Goal: Transaction & Acquisition: Purchase product/service

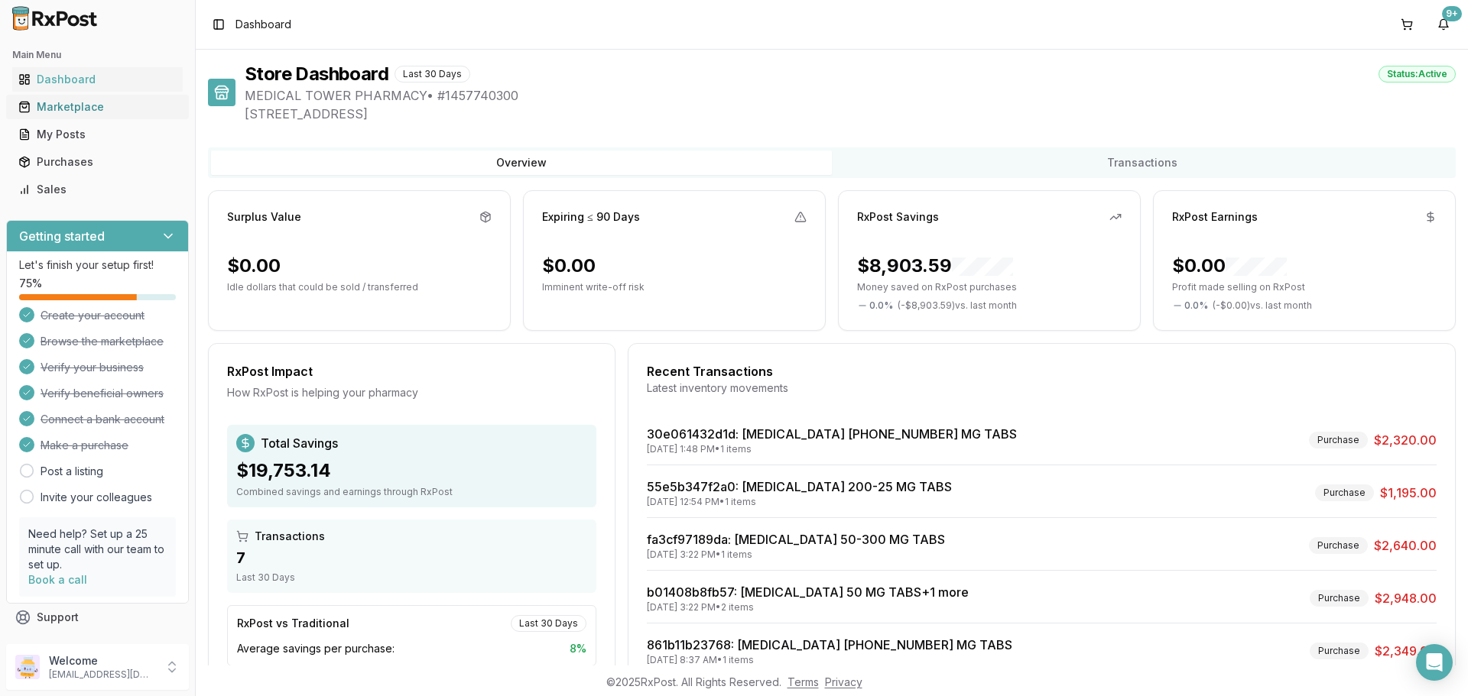
click at [70, 101] on div "Marketplace" at bounding box center [97, 106] width 158 height 15
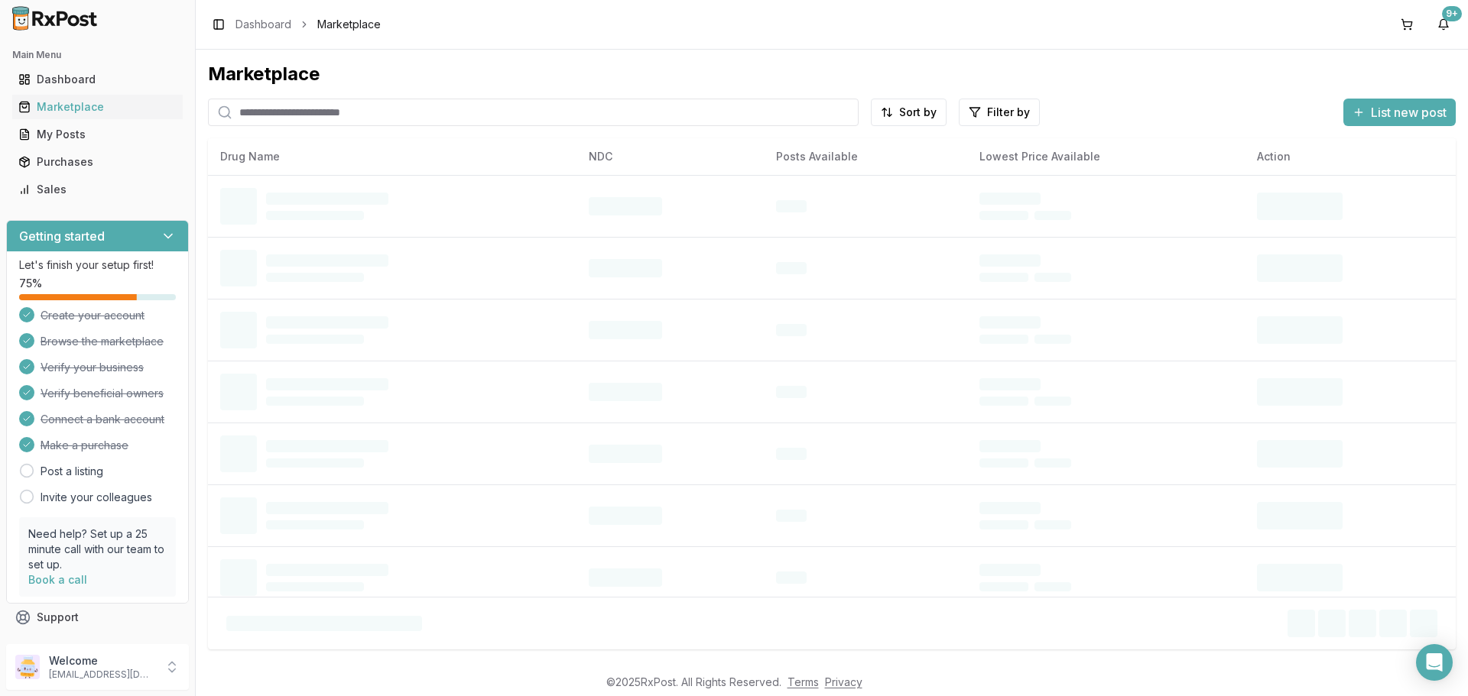
click at [291, 119] on input "search" at bounding box center [533, 113] width 650 height 28
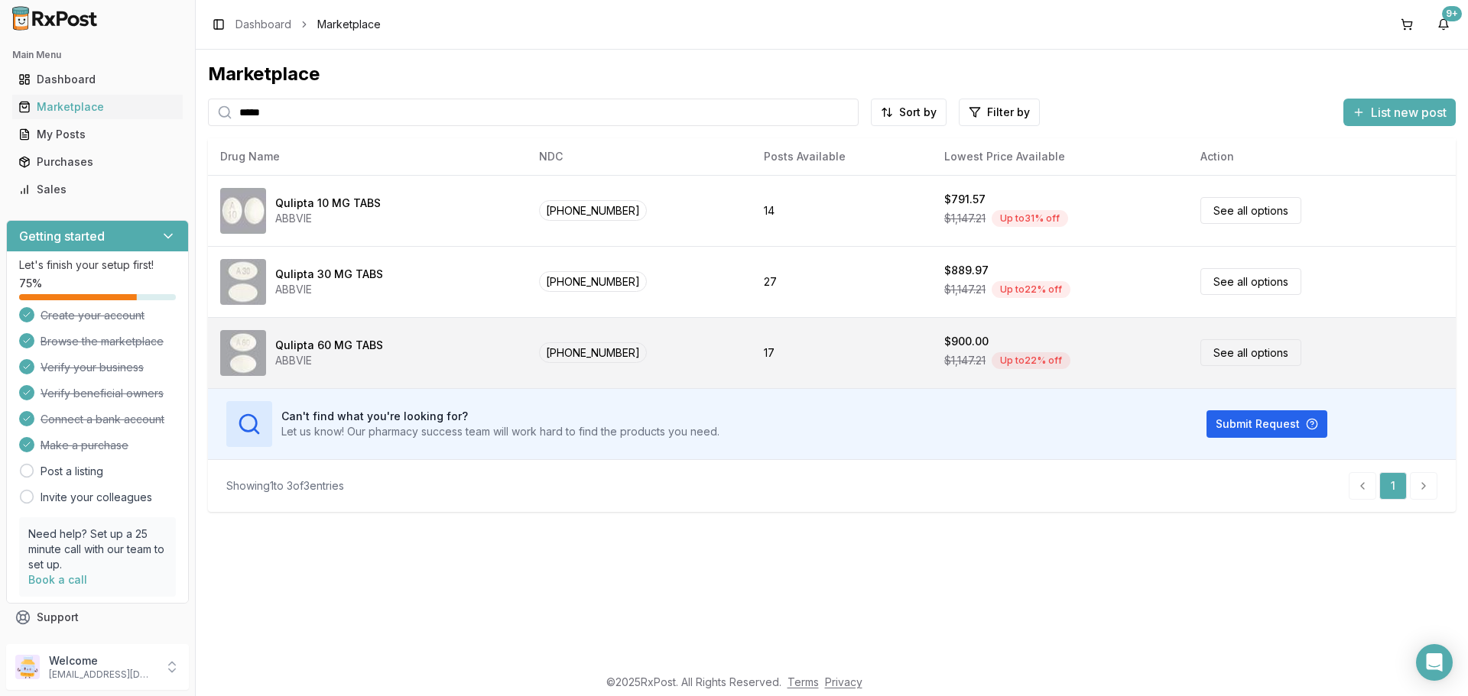
type input "*****"
click at [553, 349] on span "[PHONE_NUMBER]" at bounding box center [593, 352] width 108 height 21
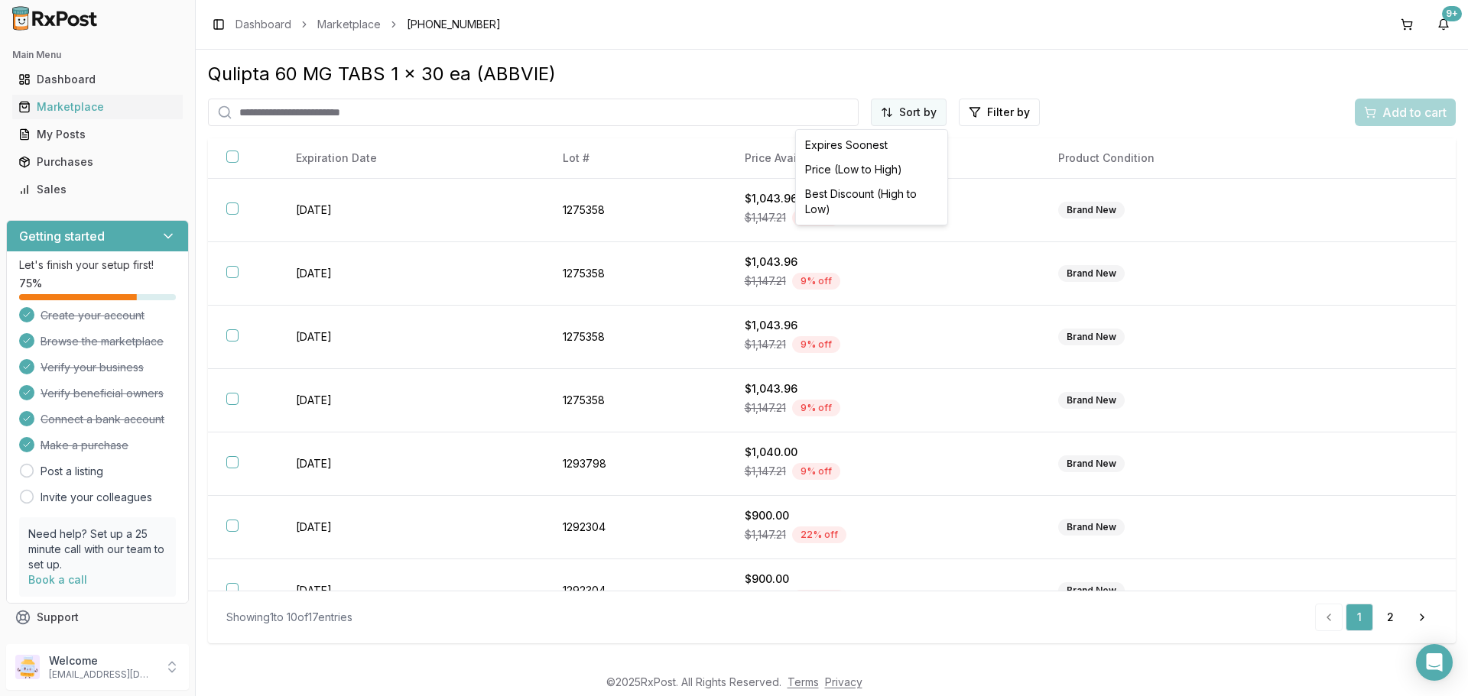
click at [931, 110] on html "Main Menu Dashboard Marketplace My Posts Purchases Sales Getting started Let's …" at bounding box center [734, 348] width 1468 height 696
click at [858, 170] on div "Price (Low to High)" at bounding box center [871, 169] width 145 height 24
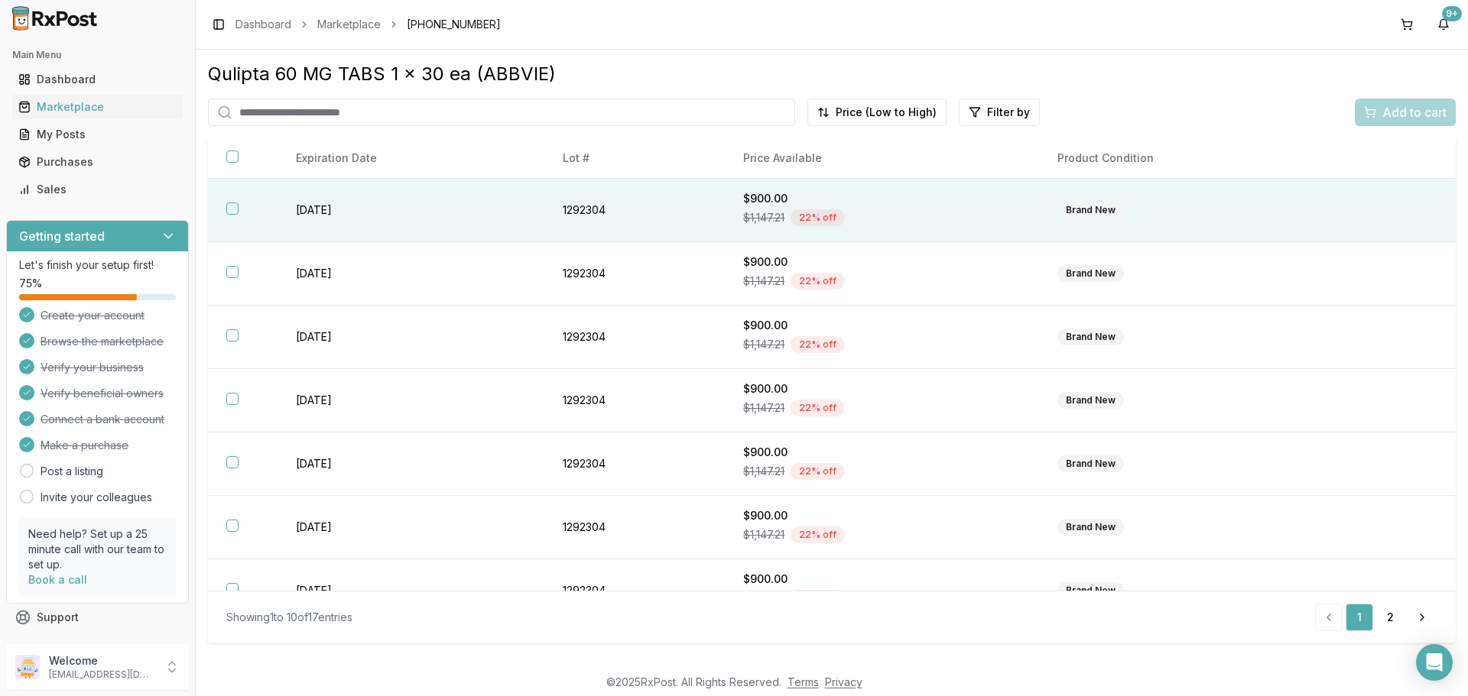
click at [666, 223] on td "1292304" at bounding box center [634, 210] width 180 height 63
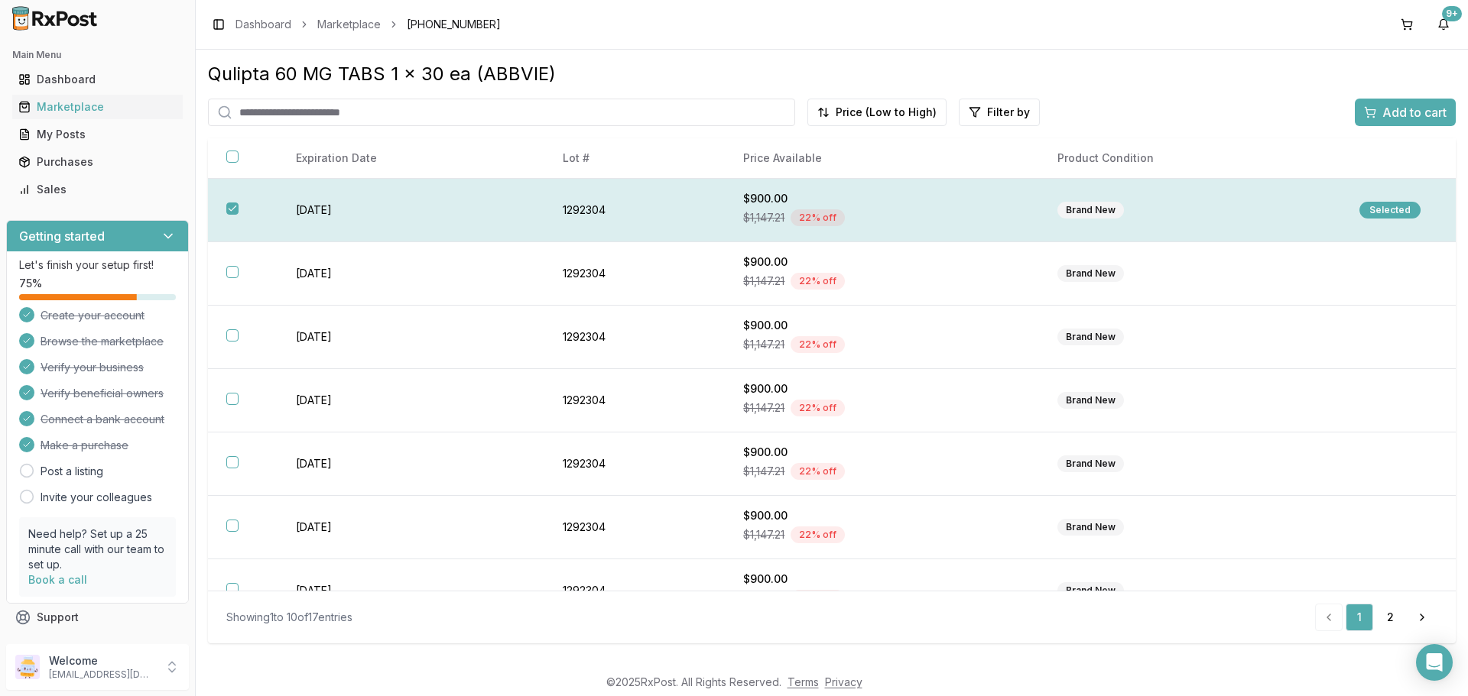
click at [1393, 203] on div "Selected" at bounding box center [1389, 210] width 61 height 17
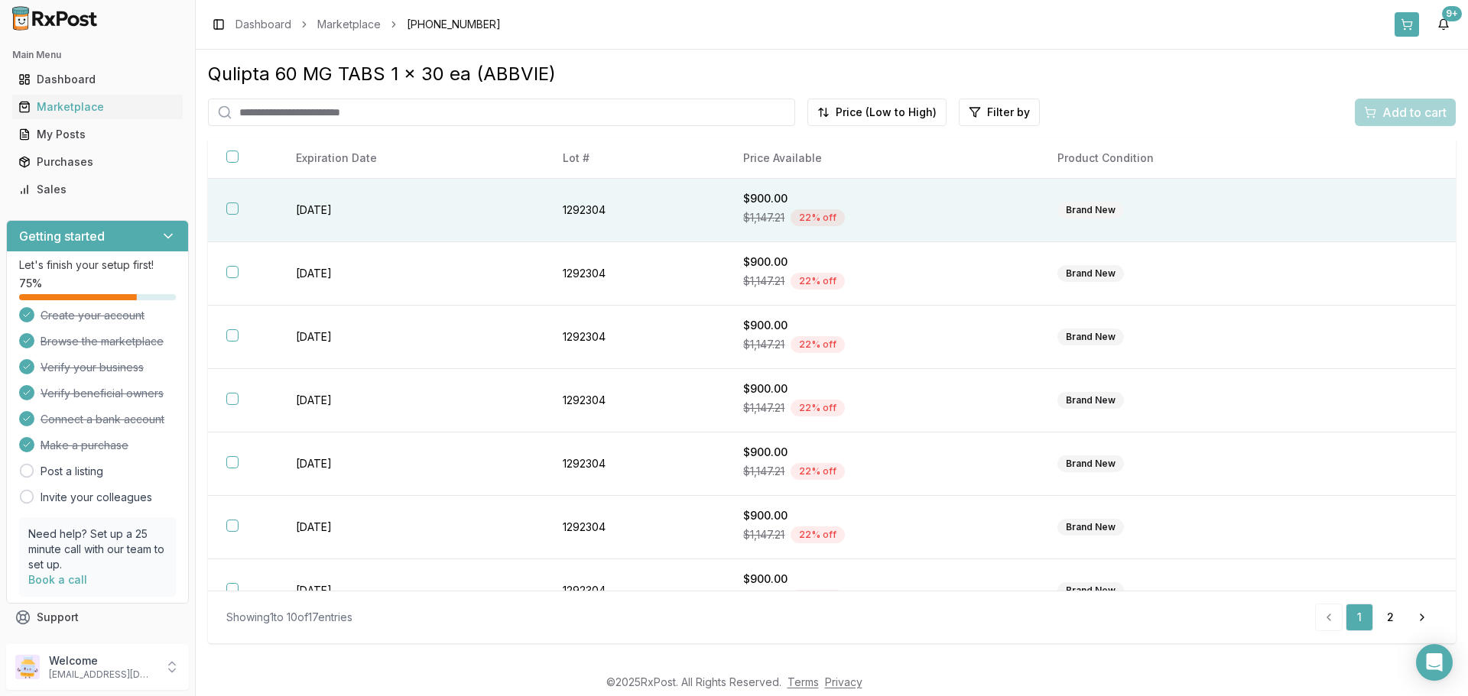
click at [1410, 29] on button at bounding box center [1406, 24] width 24 height 24
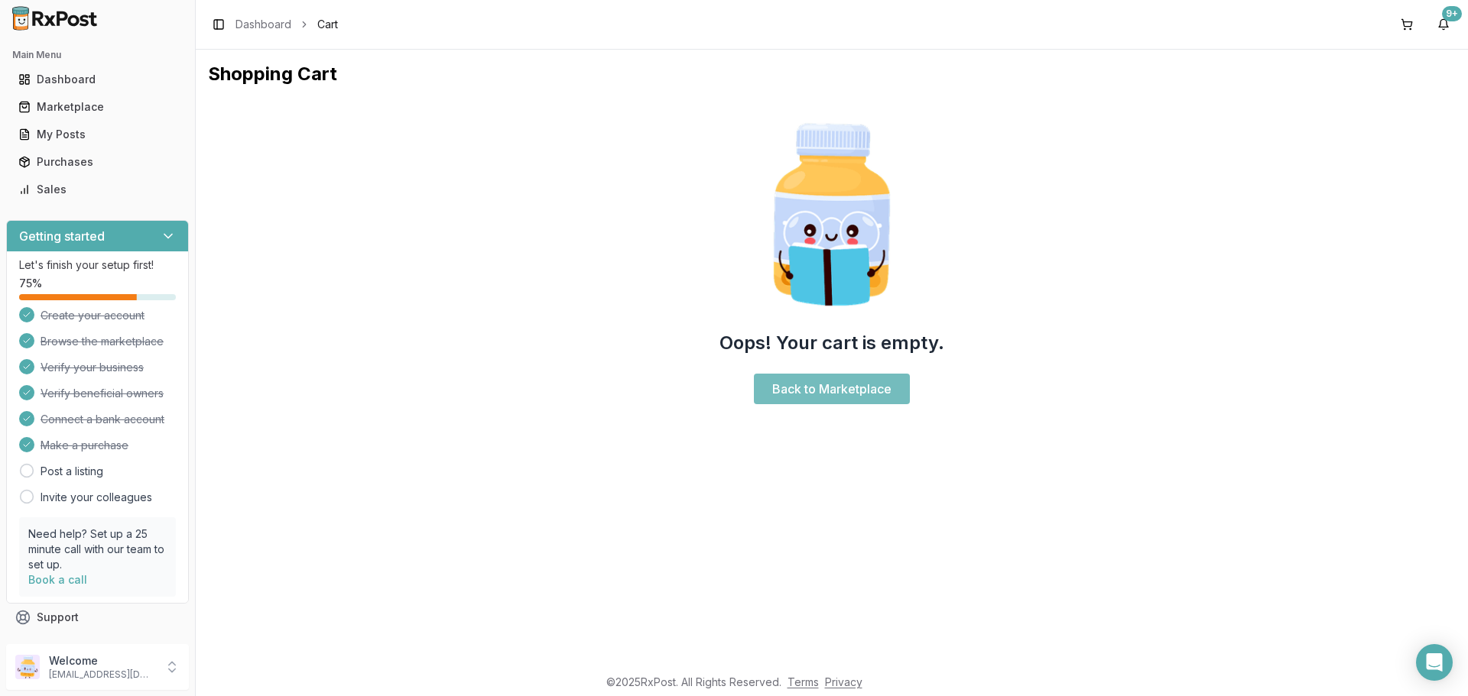
click at [801, 390] on link "Back to Marketplace" at bounding box center [832, 389] width 156 height 31
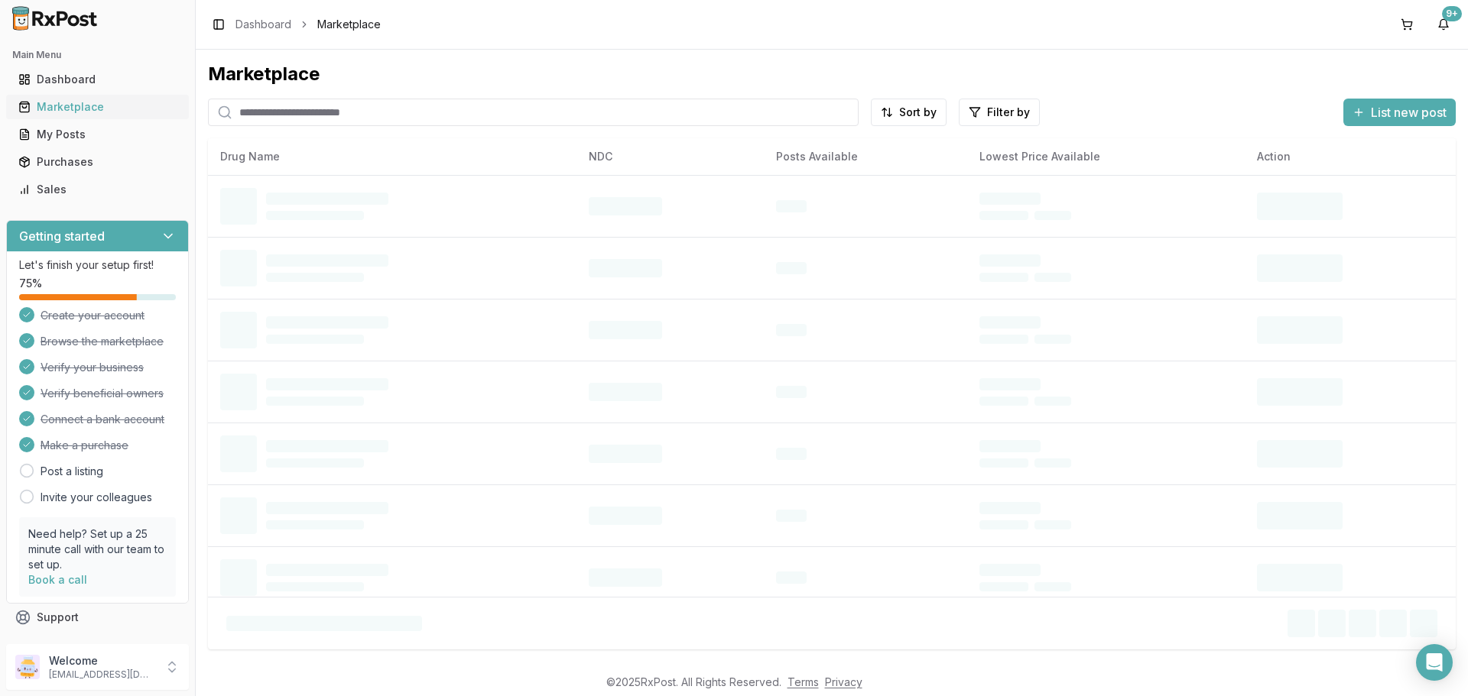
click at [52, 112] on div "Marketplace" at bounding box center [97, 106] width 158 height 15
click at [53, 106] on div "Marketplace" at bounding box center [97, 106] width 158 height 15
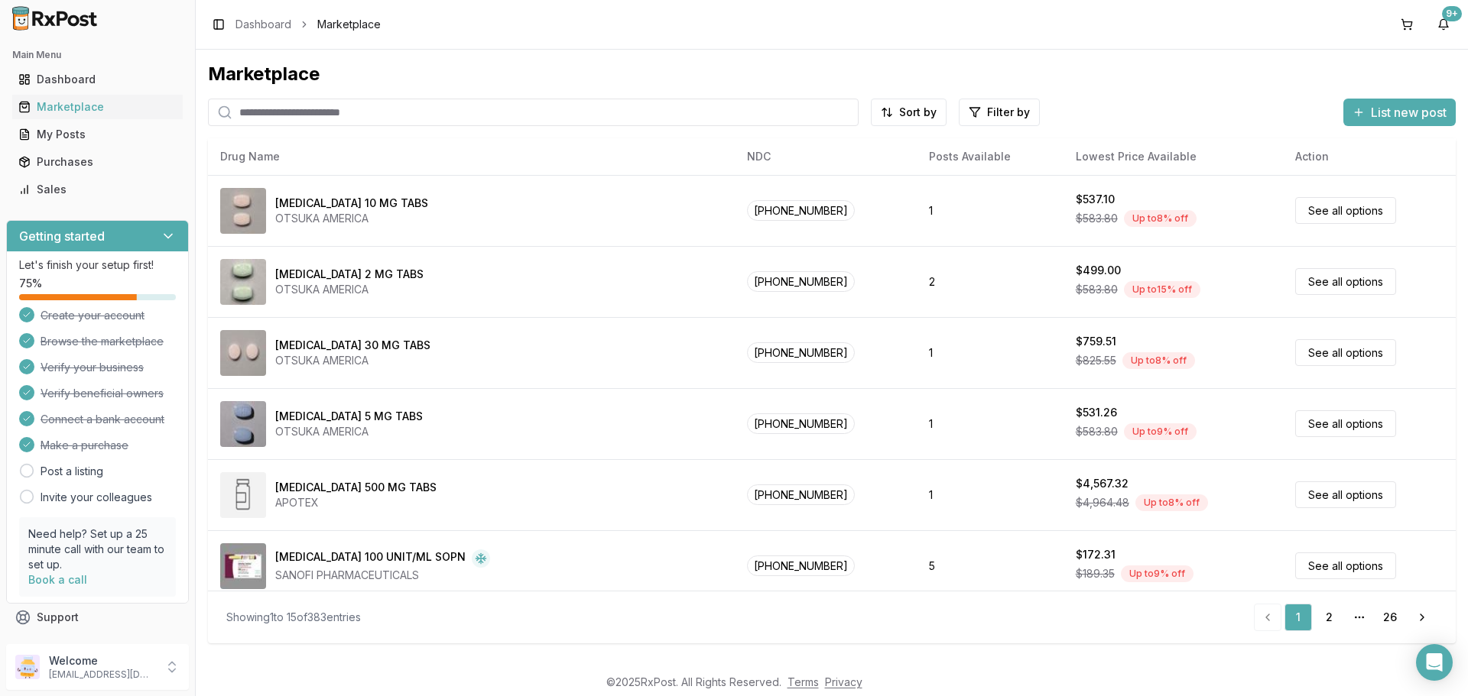
click at [254, 114] on input "search" at bounding box center [533, 113] width 650 height 28
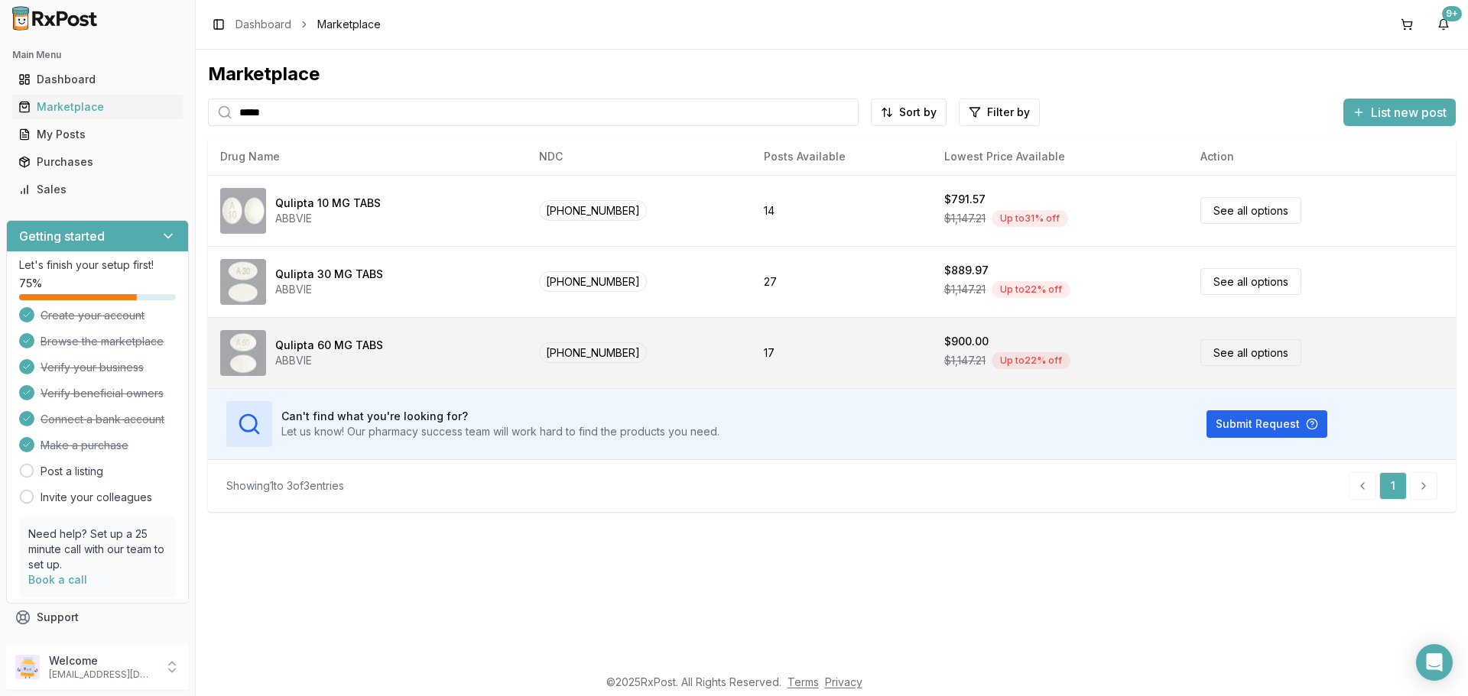
type input "*****"
click at [294, 332] on div "Qulipta 60 MG TABS ABBVIE" at bounding box center [367, 353] width 294 height 46
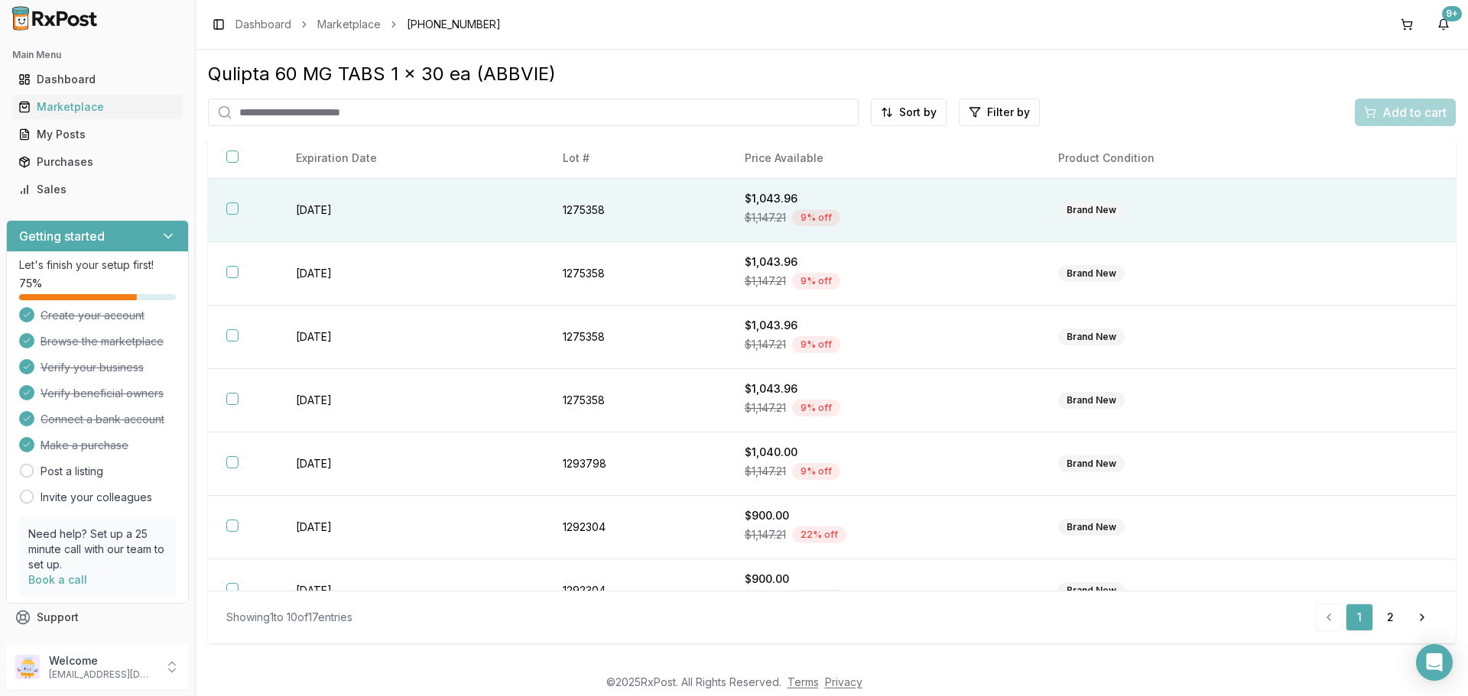
click at [272, 211] on th at bounding box center [243, 210] width 70 height 63
click at [1432, 117] on span "Add to cart" at bounding box center [1414, 112] width 64 height 18
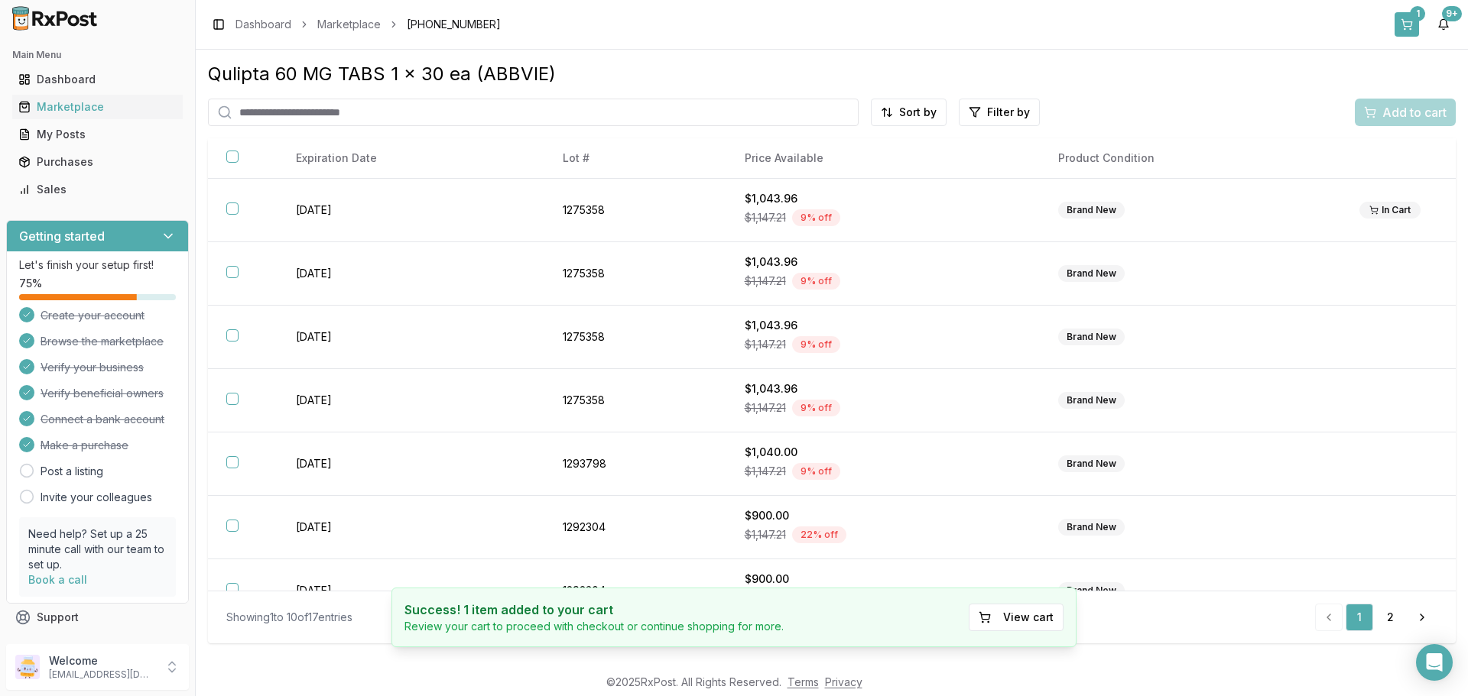
click at [1398, 21] on button "1" at bounding box center [1406, 24] width 24 height 24
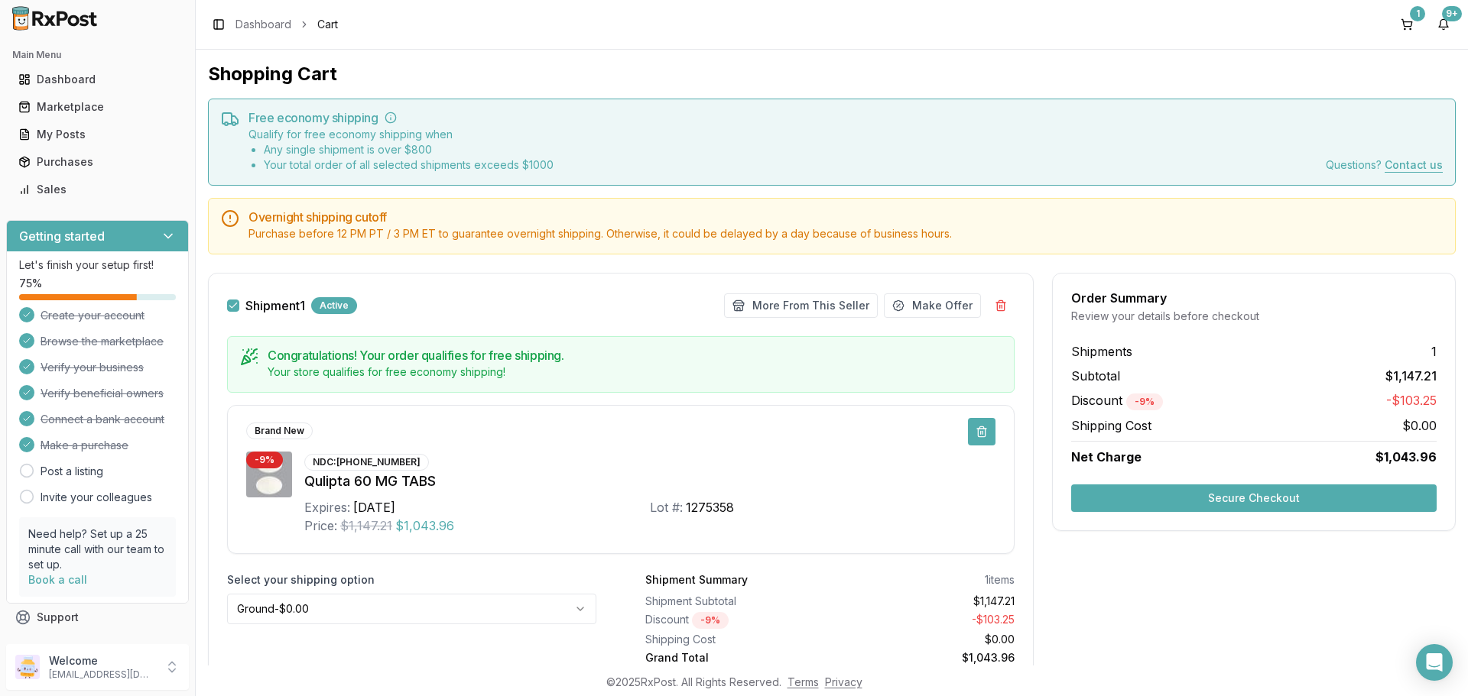
click at [978, 429] on button at bounding box center [982, 432] width 28 height 28
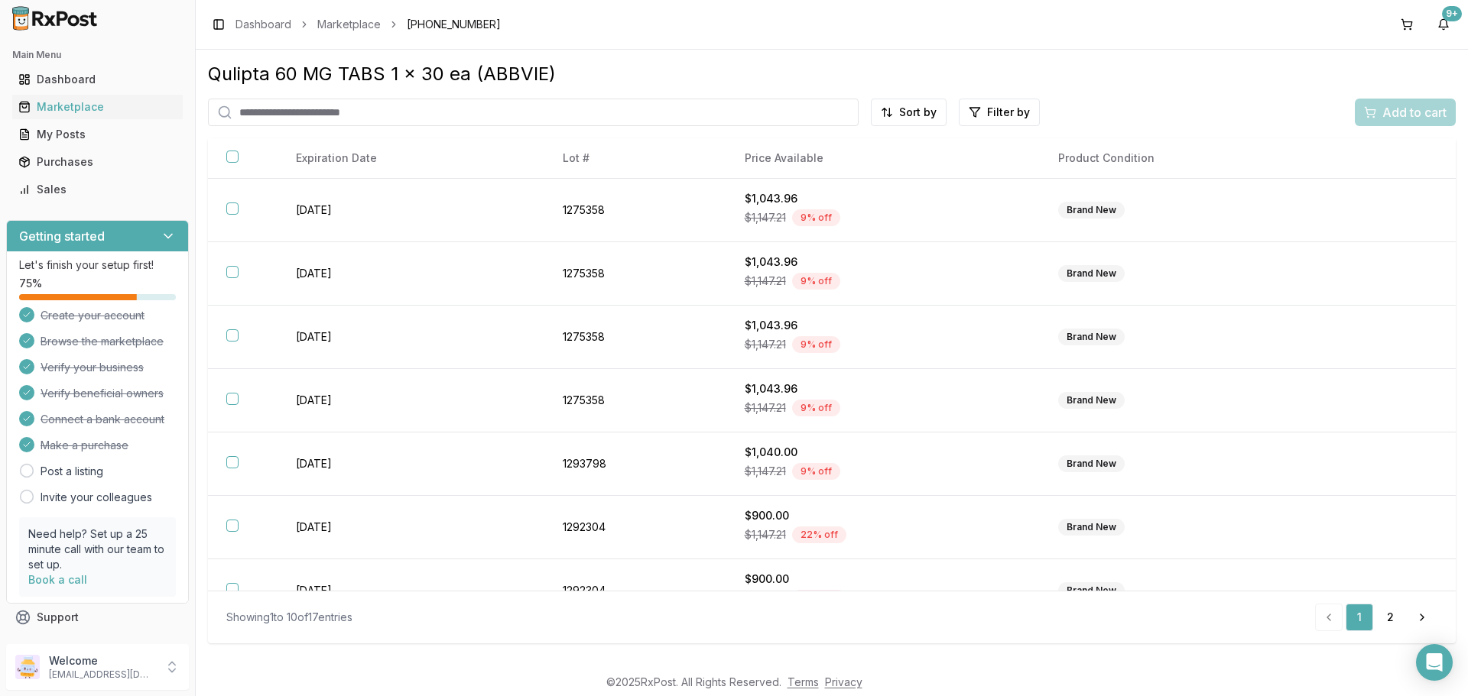
click at [939, 105] on html "Main Menu Dashboard Marketplace My Posts Purchases Sales Getting started Let's …" at bounding box center [734, 348] width 1468 height 696
drag, startPoint x: 900, startPoint y: 159, endPoint x: 900, endPoint y: 170, distance: 10.7
click at [900, 166] on div "Price (Low to High)" at bounding box center [871, 169] width 145 height 24
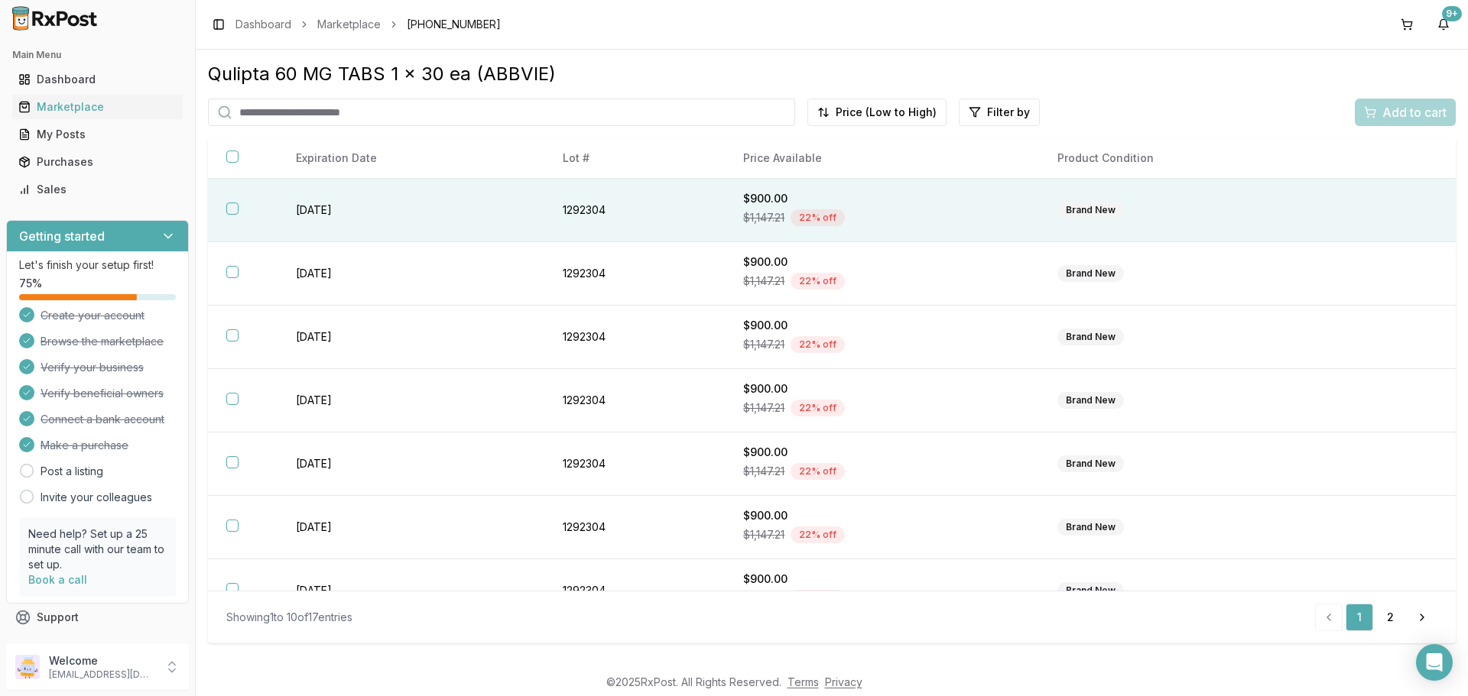
click at [773, 195] on div "$900.00" at bounding box center [881, 198] width 277 height 15
click at [1405, 117] on span "Add to cart" at bounding box center [1414, 112] width 64 height 18
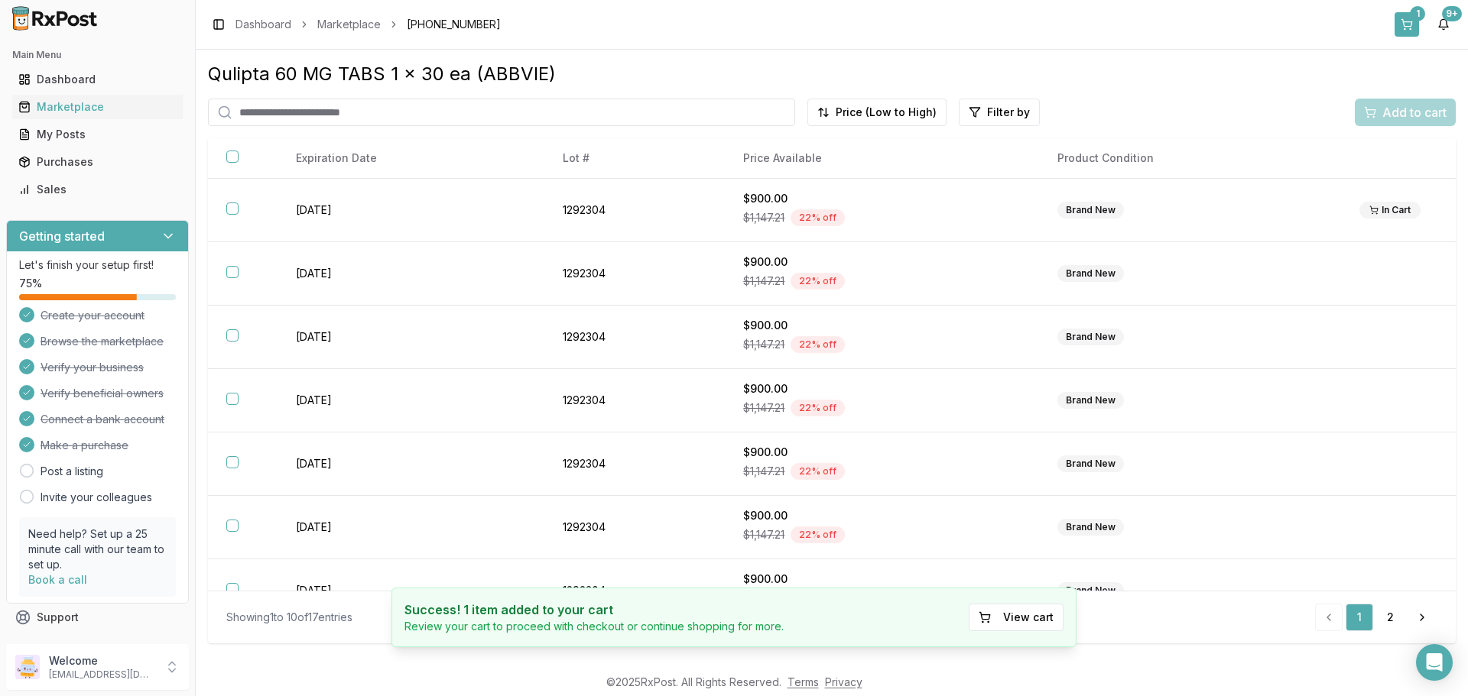
click at [1415, 13] on div "1" at bounding box center [1416, 13] width 15 height 15
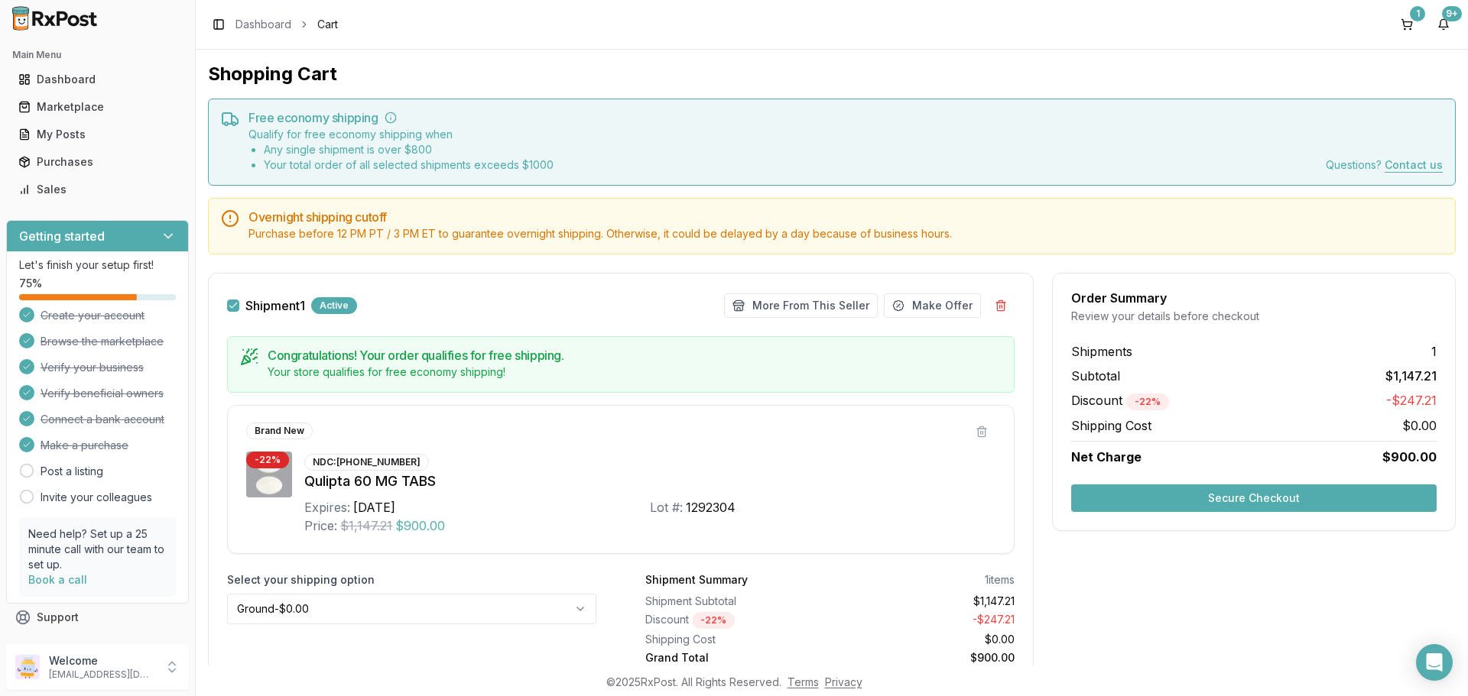
scroll to position [62, 0]
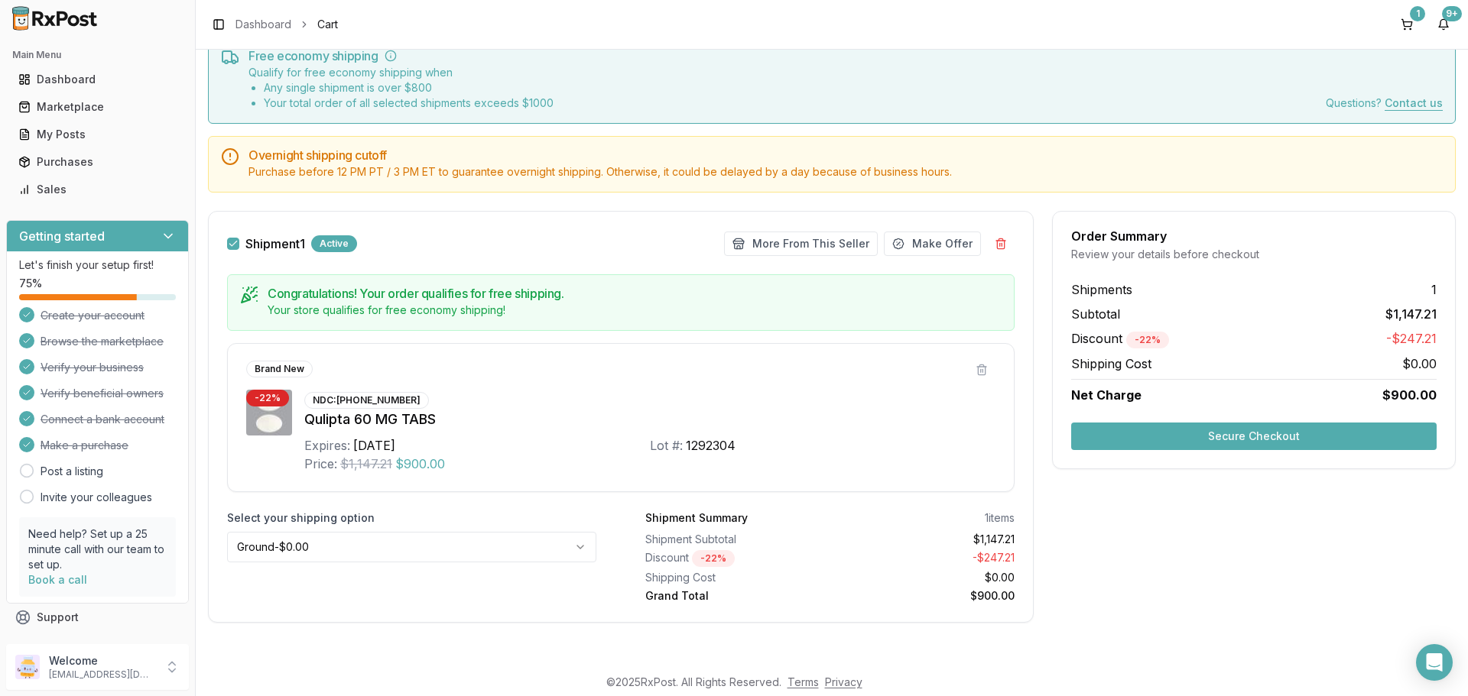
click at [1245, 435] on button "Secure Checkout" at bounding box center [1253, 437] width 365 height 28
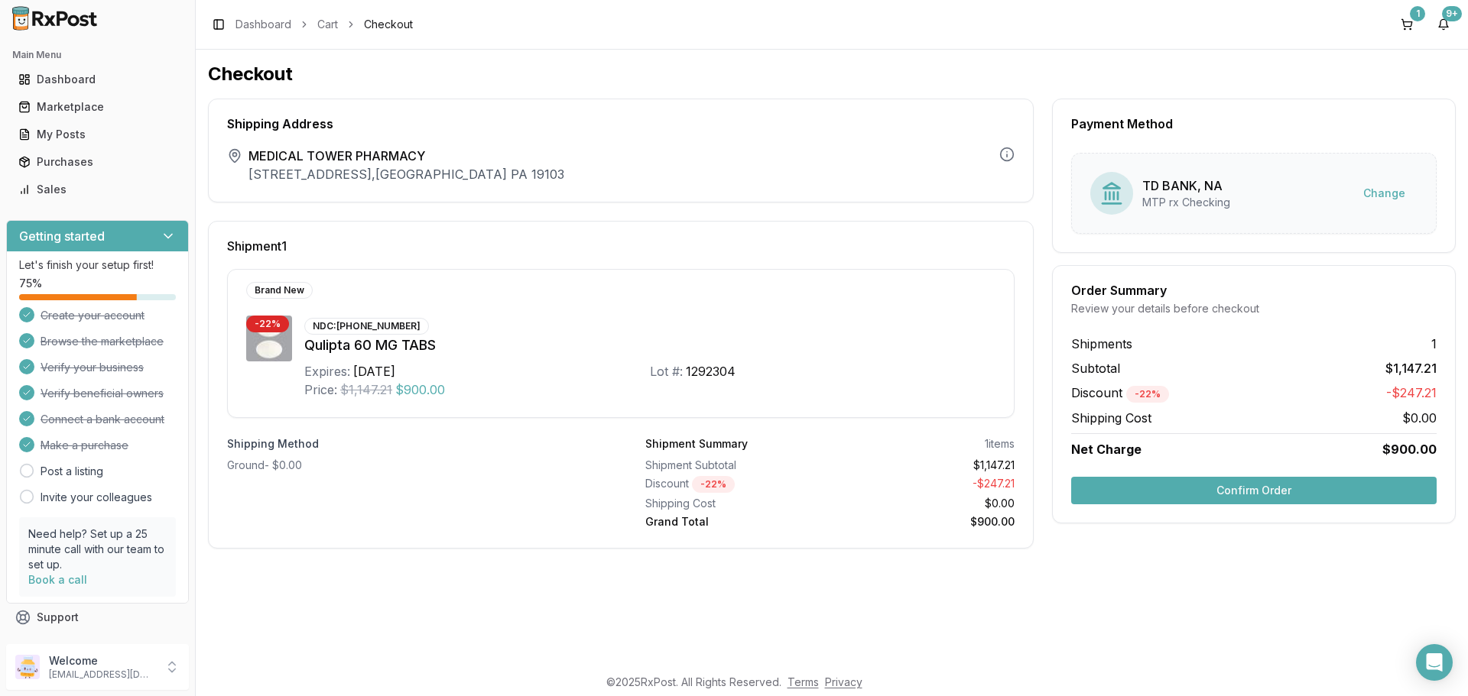
click at [1145, 490] on button "Confirm Order" at bounding box center [1253, 491] width 365 height 28
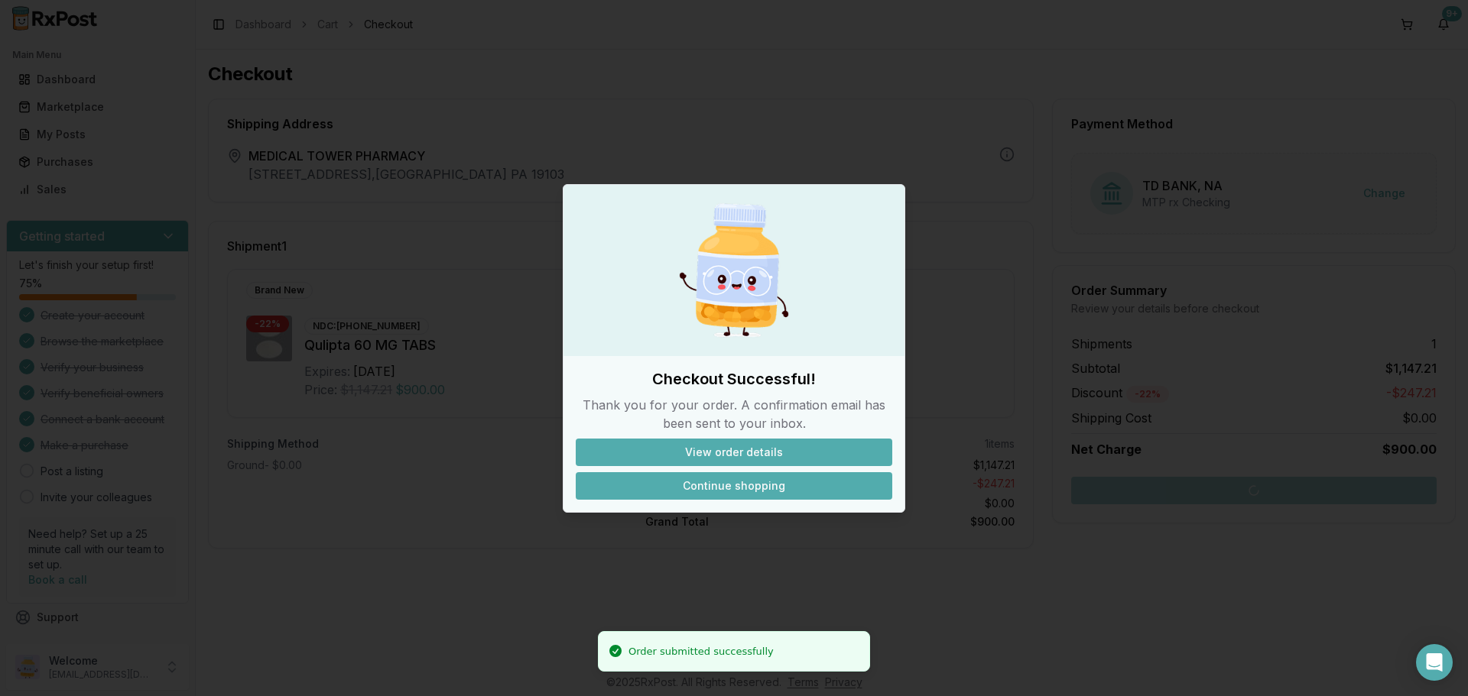
click at [731, 481] on button "Continue shopping" at bounding box center [734, 486] width 316 height 28
